Goal: Transaction & Acquisition: Purchase product/service

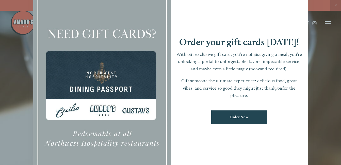
click at [329, 64] on div at bounding box center [170, 82] width 341 height 165
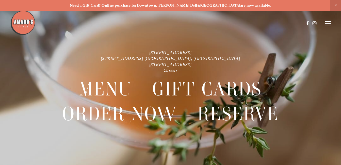
click at [334, 4] on span "Close Announcement" at bounding box center [335, 5] width 11 height 11
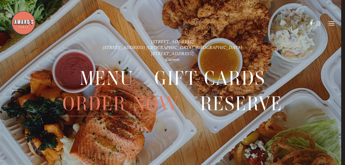
click at [171, 94] on span "Order Now" at bounding box center [120, 103] width 117 height 25
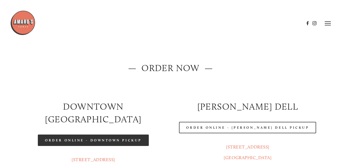
click at [125, 135] on link "Order Online - Downtown pickup" at bounding box center [93, 140] width 111 height 11
